Goal: Browse casually

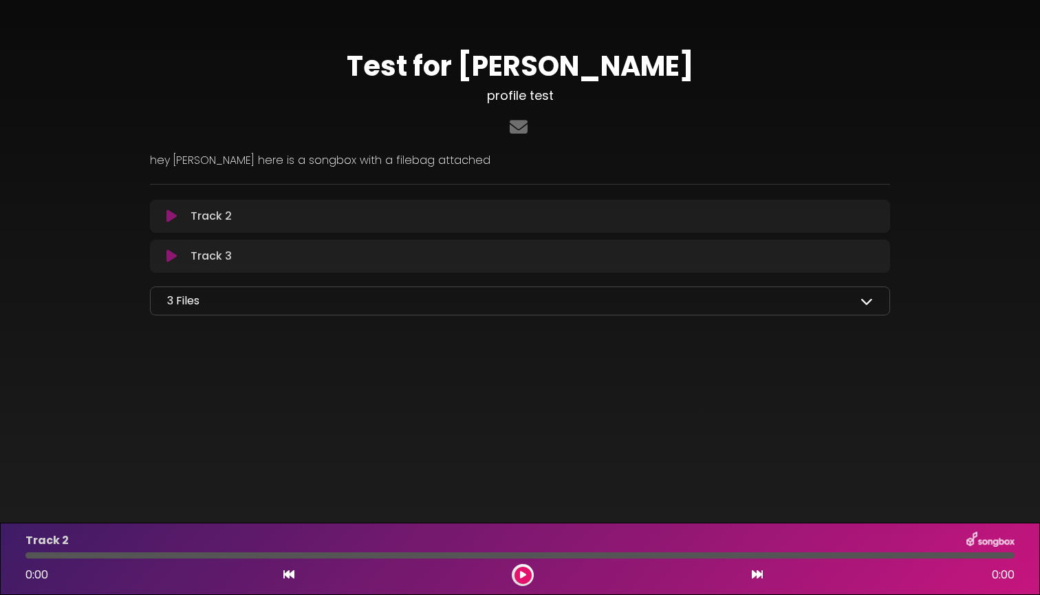
click at [866, 301] on icon at bounding box center [867, 301] width 12 height 12
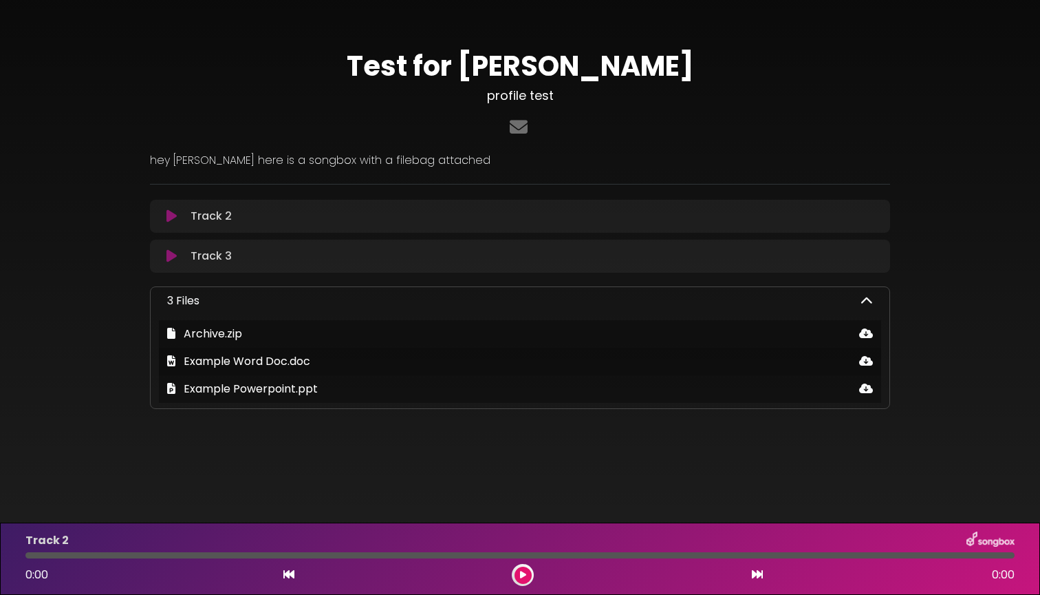
click at [866, 300] on icon at bounding box center [867, 301] width 12 height 12
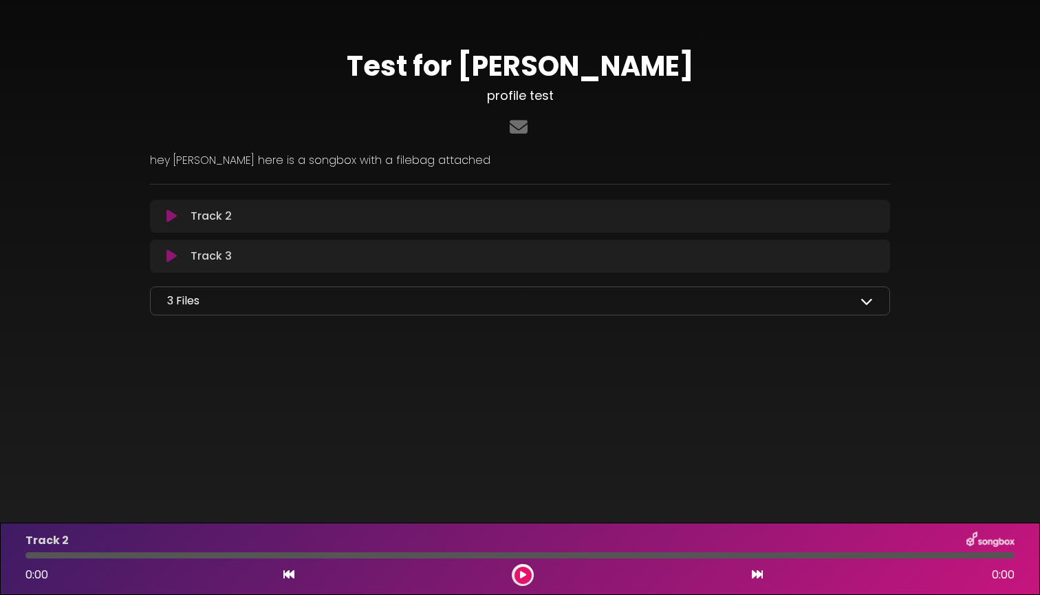
click at [866, 300] on icon at bounding box center [867, 301] width 12 height 12
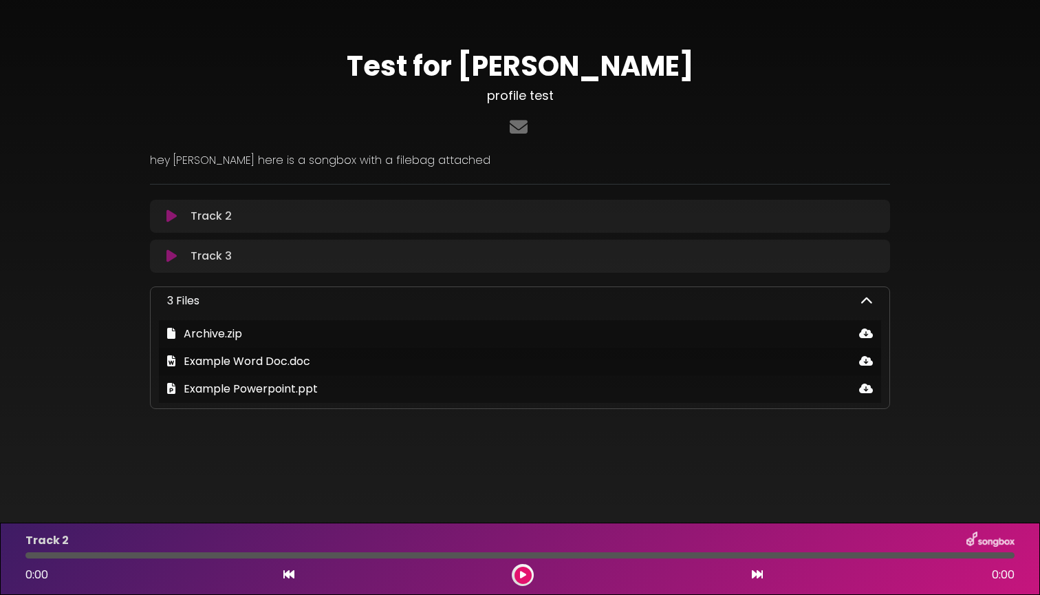
click at [866, 300] on icon at bounding box center [867, 301] width 12 height 12
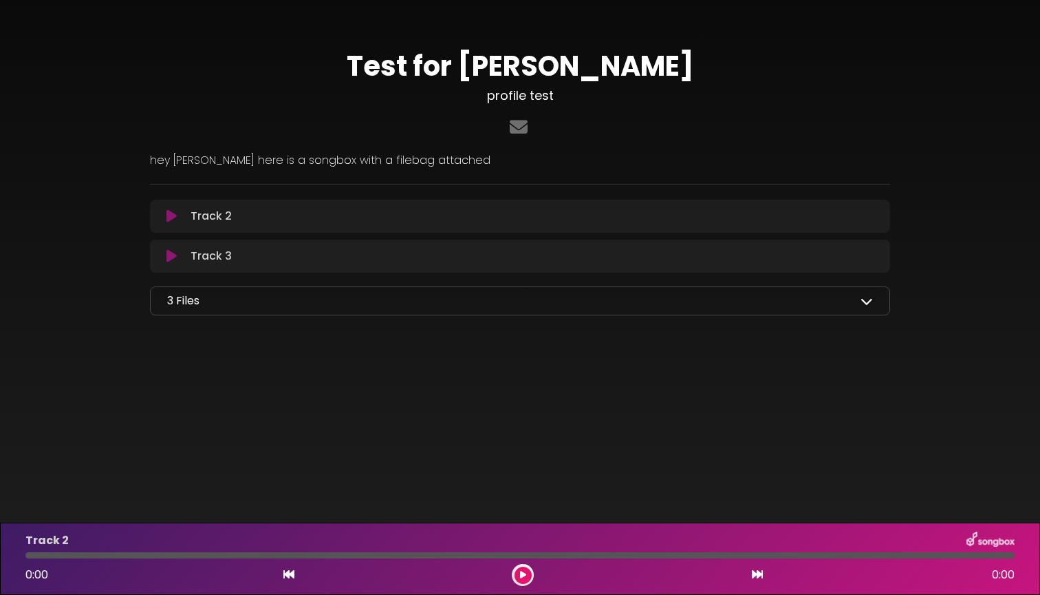
click at [866, 302] on icon at bounding box center [867, 301] width 12 height 12
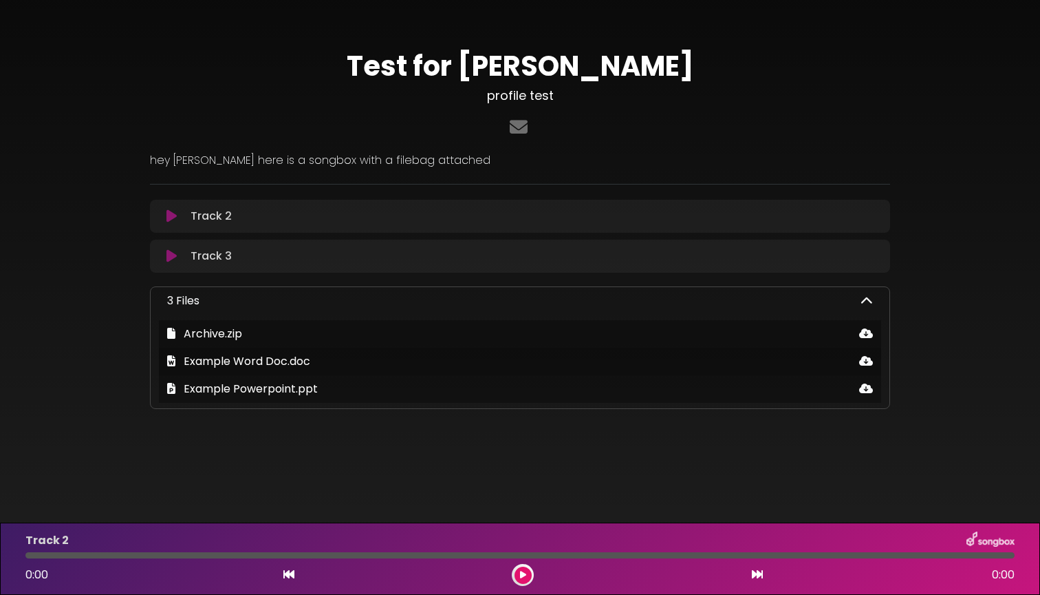
click at [866, 302] on icon at bounding box center [867, 301] width 12 height 12
